Goal: Task Accomplishment & Management: Manage account settings

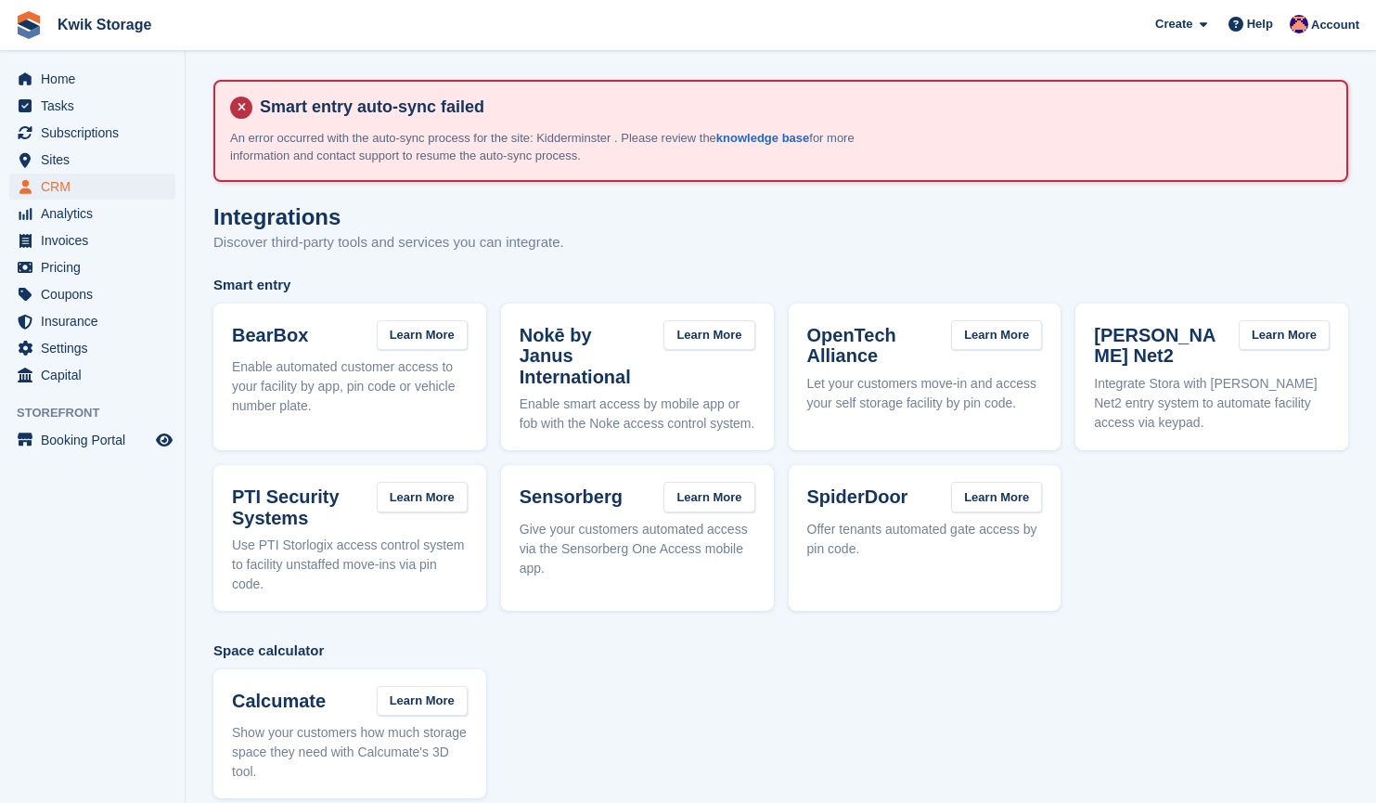
scroll to position [380, 0]
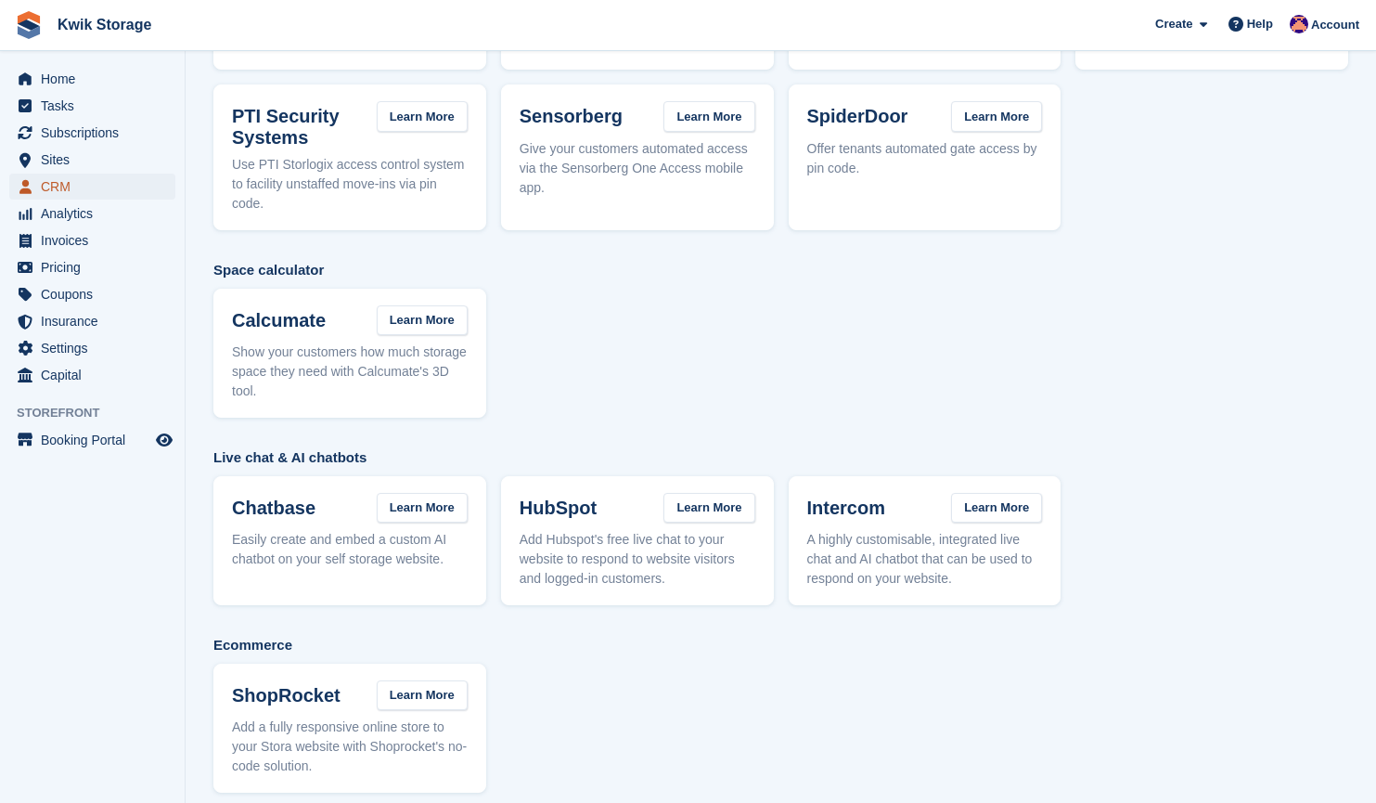
click at [98, 178] on span "CRM" at bounding box center [96, 187] width 111 height 26
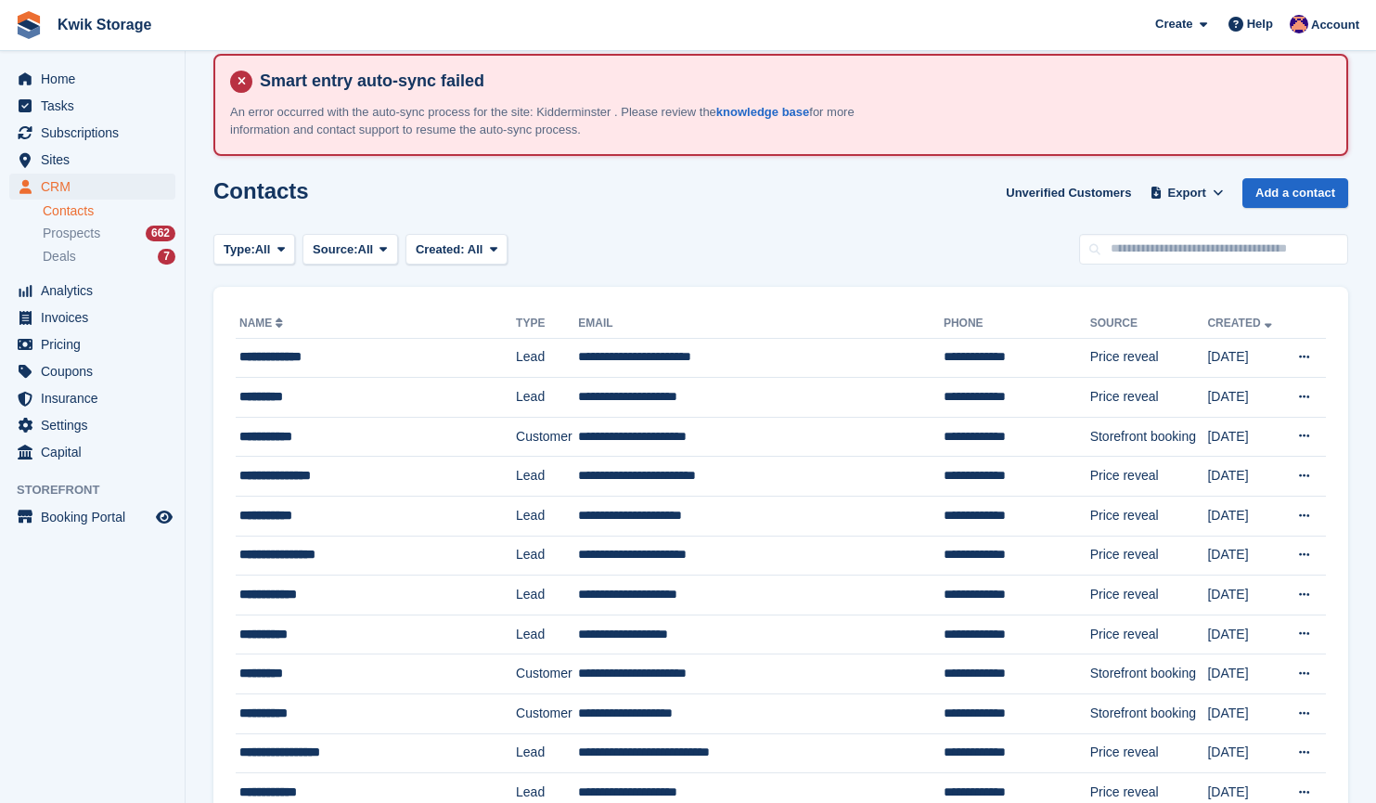
scroll to position [33, 0]
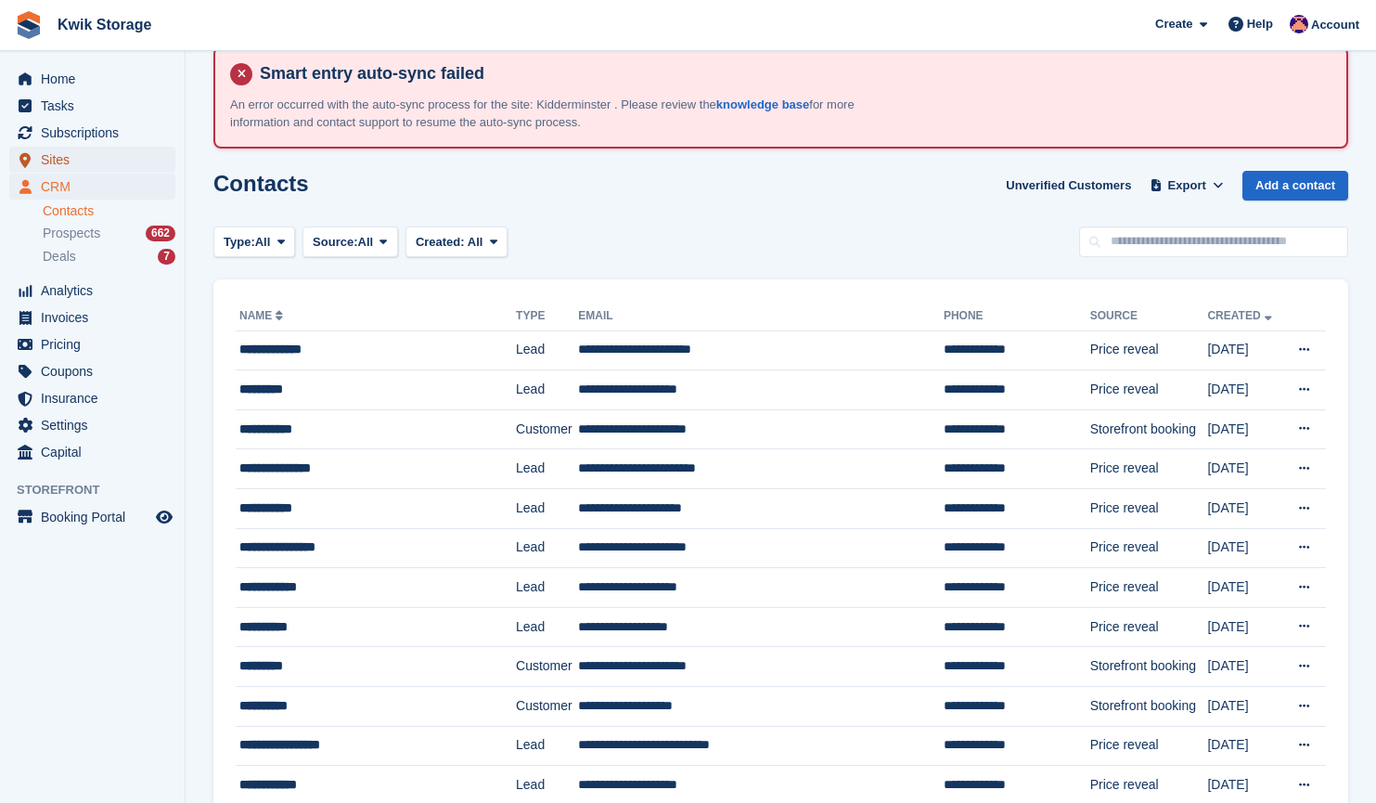
click at [92, 162] on span "Sites" at bounding box center [96, 160] width 111 height 26
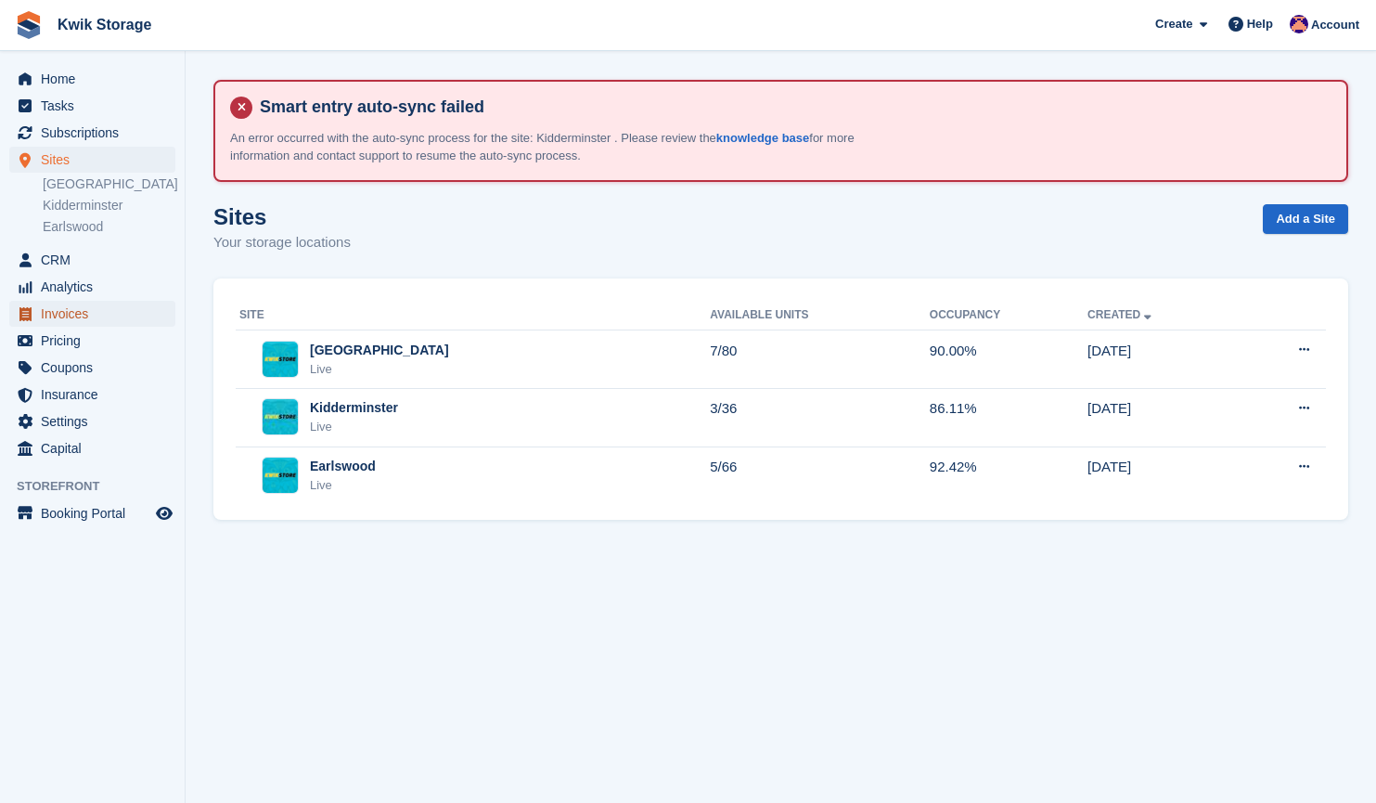
click at [122, 312] on span "Invoices" at bounding box center [96, 314] width 111 height 26
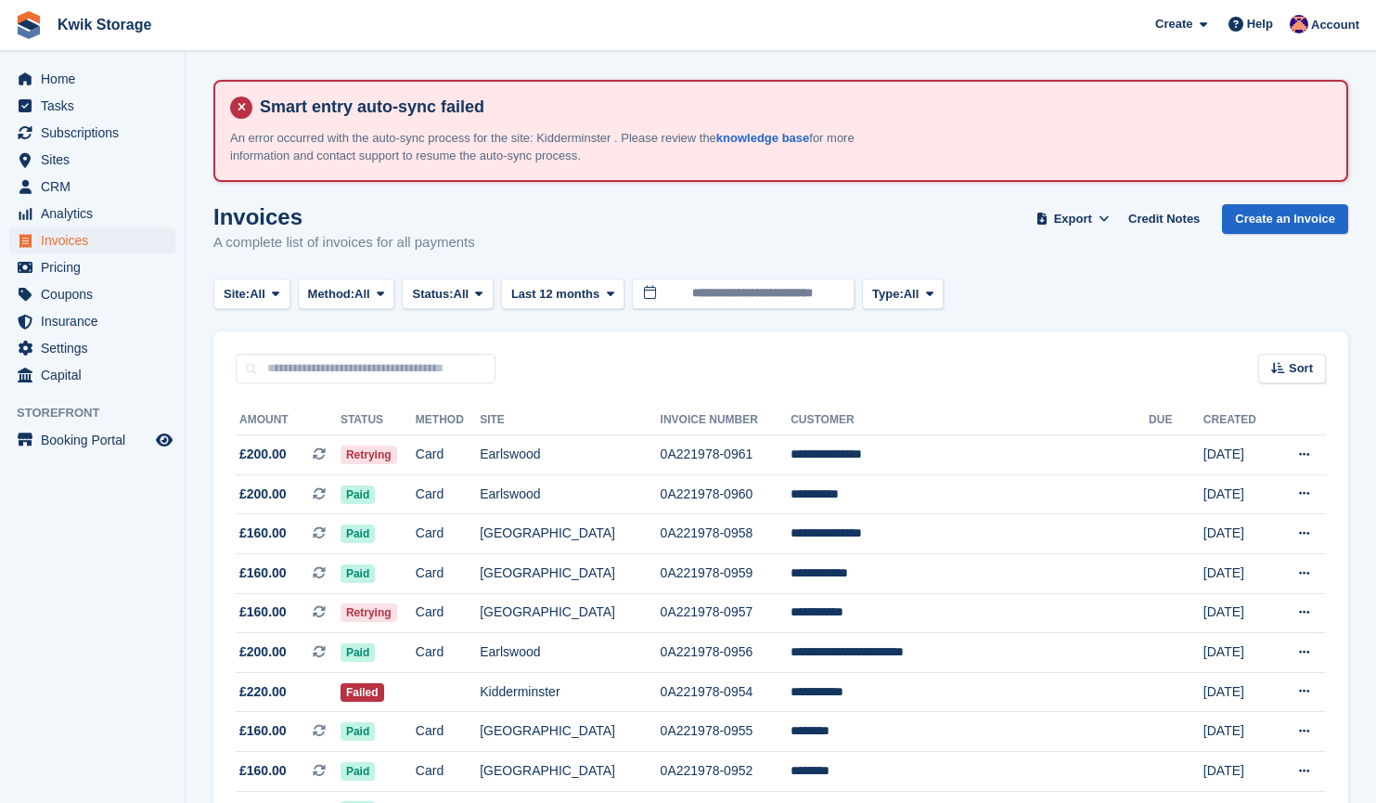
click at [265, 461] on span "£200.00" at bounding box center [262, 453] width 47 height 19
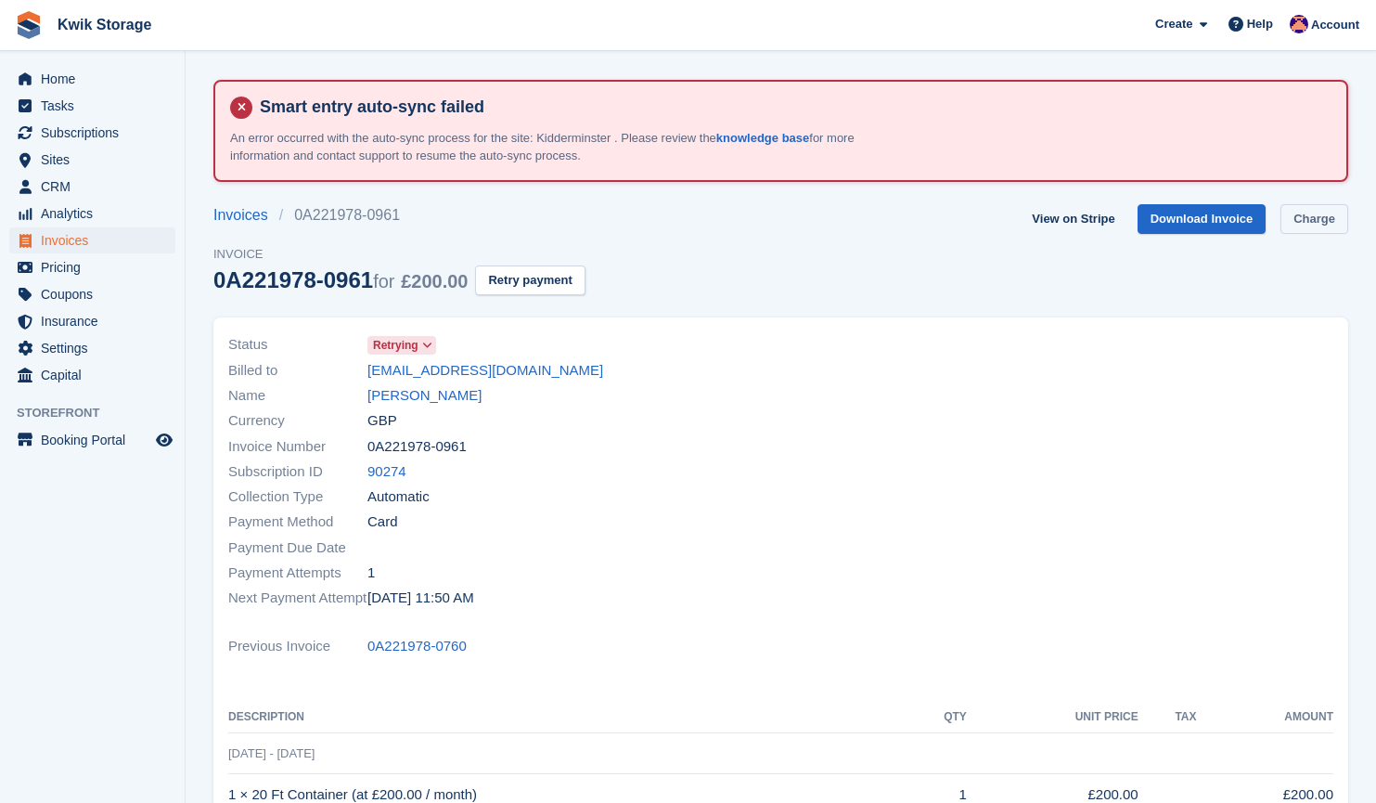
click at [1312, 228] on link "Charge" at bounding box center [1314, 219] width 68 height 31
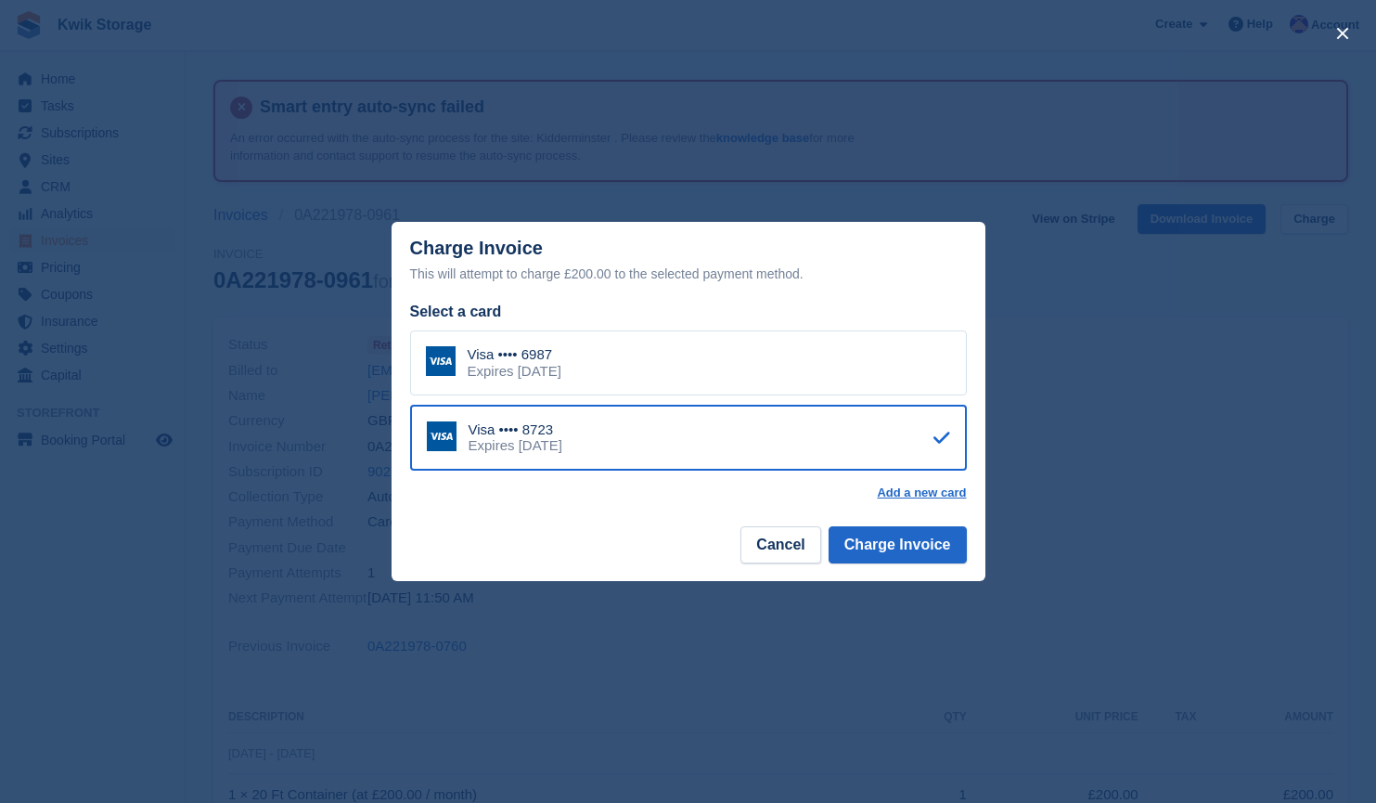
click at [616, 367] on div "Visa •••• 6987 Expires [DATE]" at bounding box center [688, 362] width 557 height 65
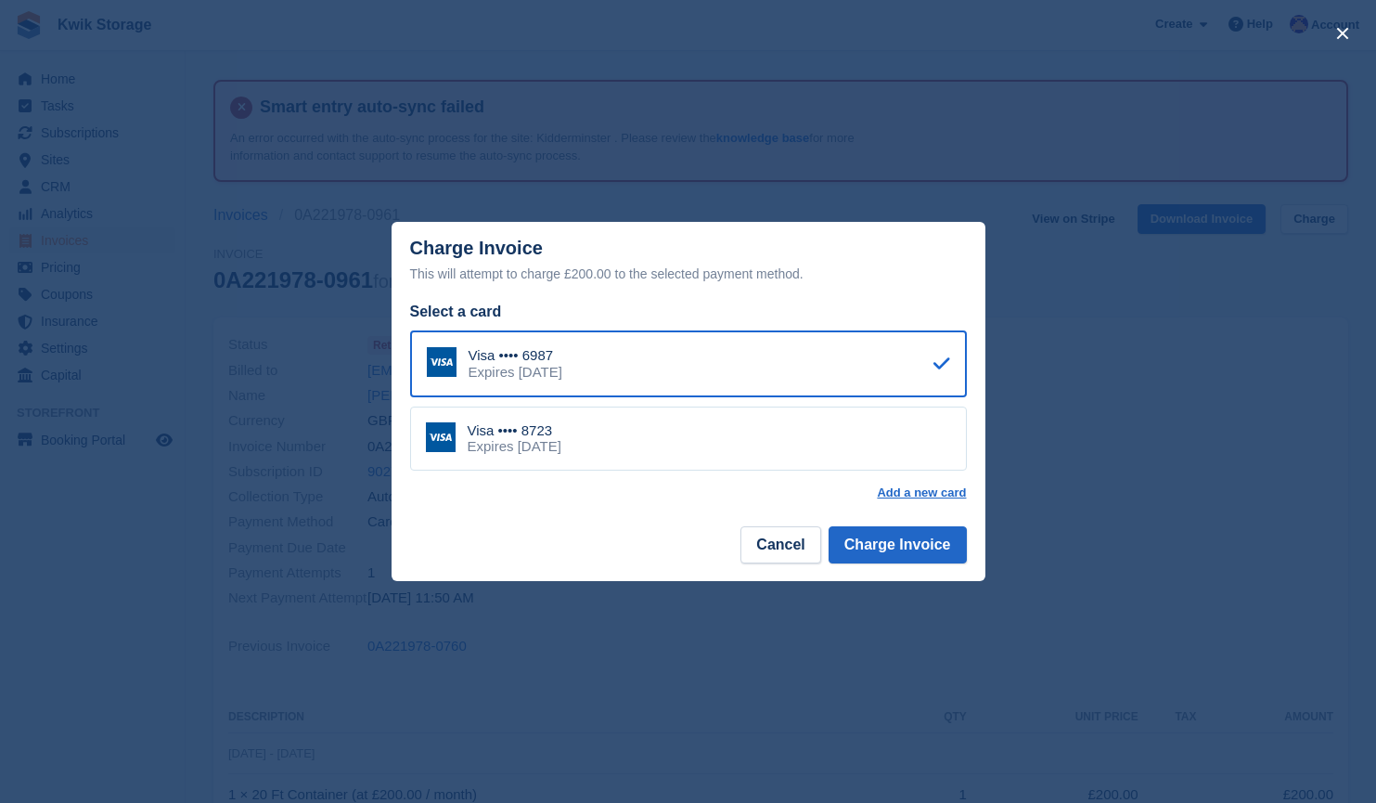
click at [778, 467] on div "Visa •••• 8723 Expires [DATE]" at bounding box center [688, 438] width 557 height 65
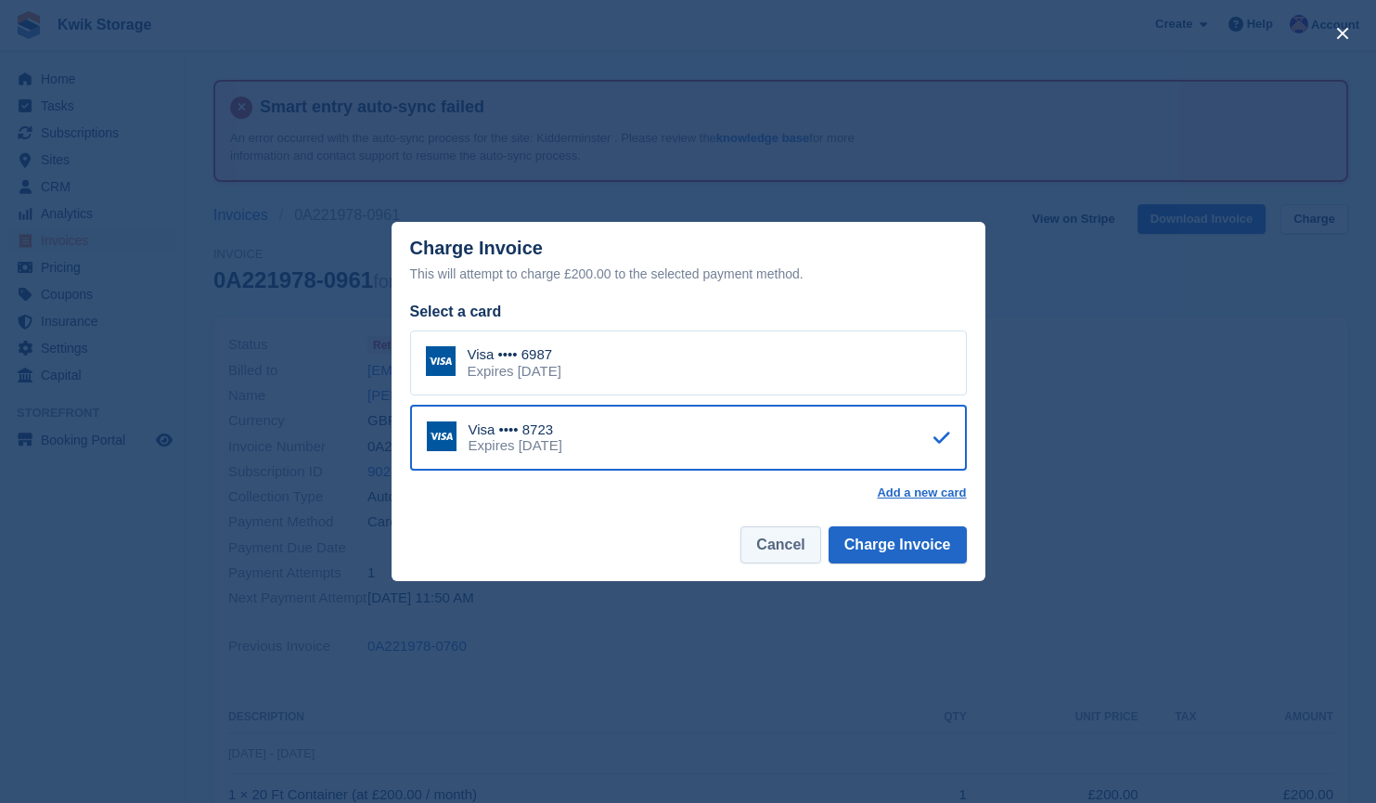
click at [762, 557] on button "Cancel" at bounding box center [780, 544] width 80 height 37
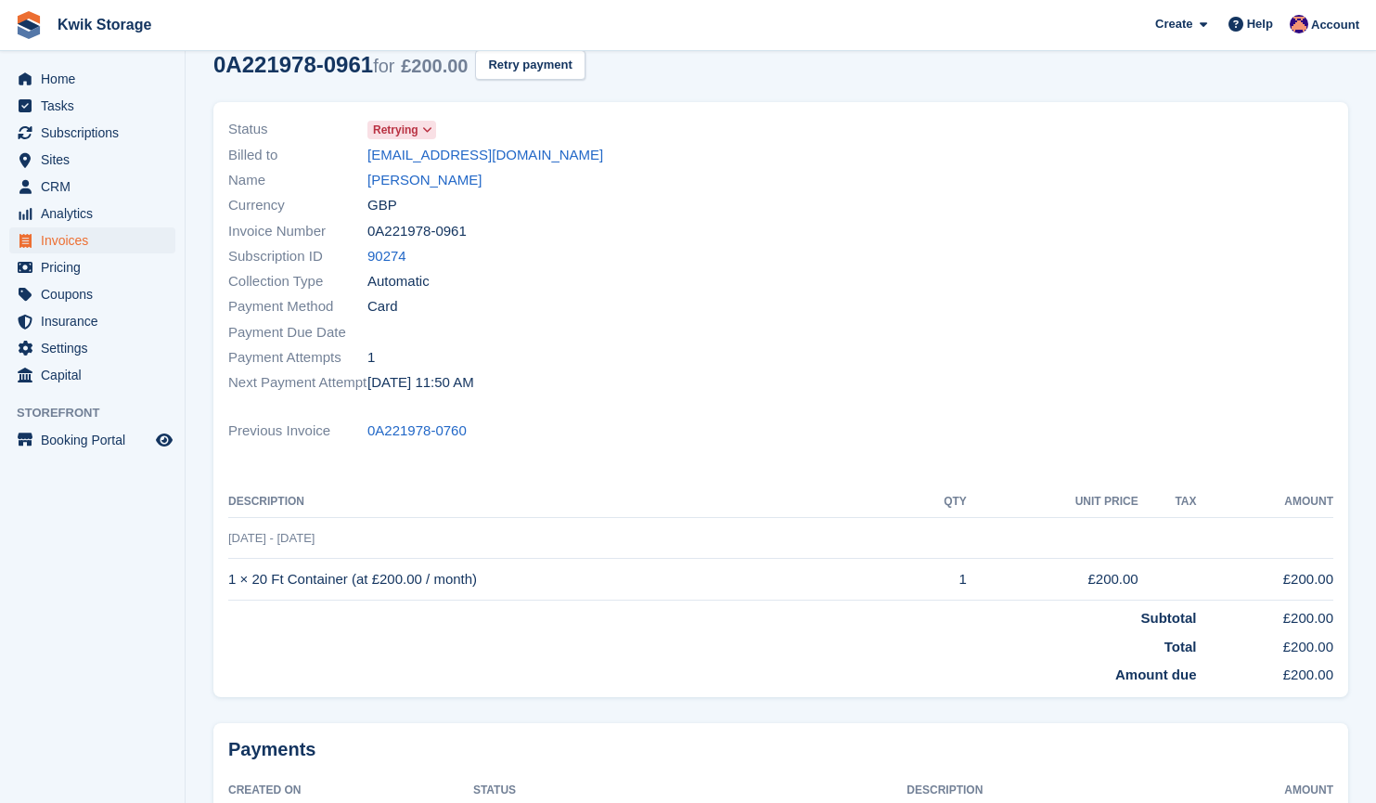
scroll to position [211, 0]
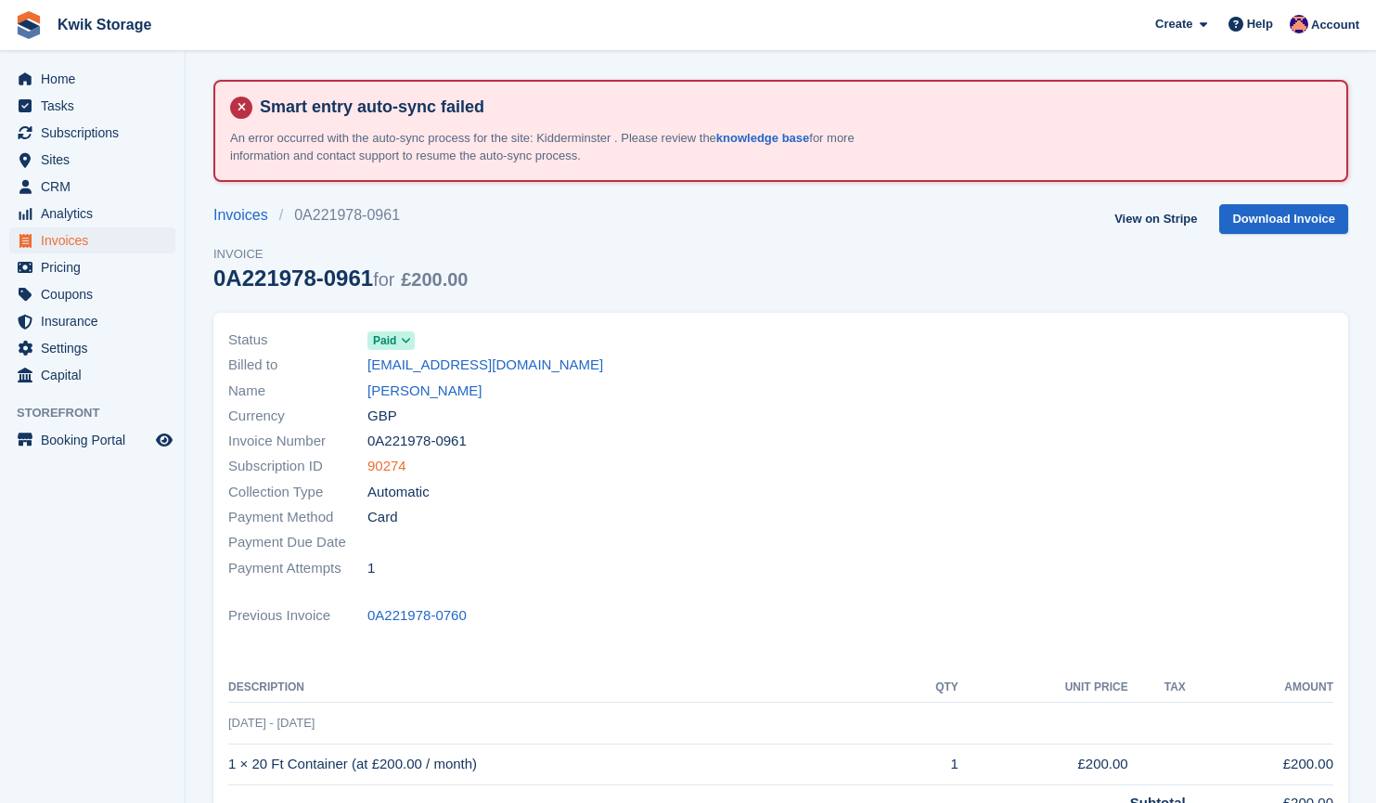
scroll to position [210, 0]
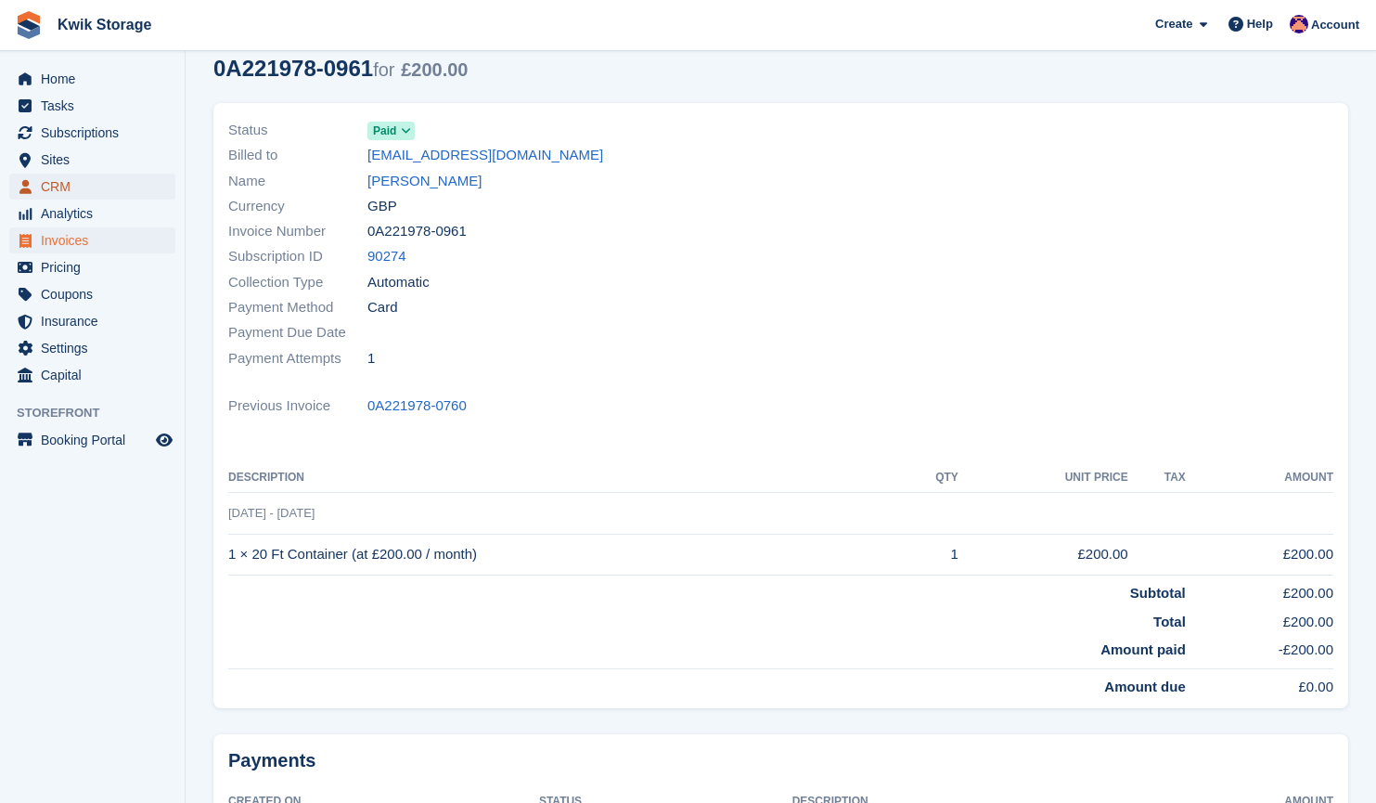
click at [157, 183] on link "CRM" at bounding box center [92, 187] width 166 height 26
